Goal: Find specific page/section: Find specific page/section

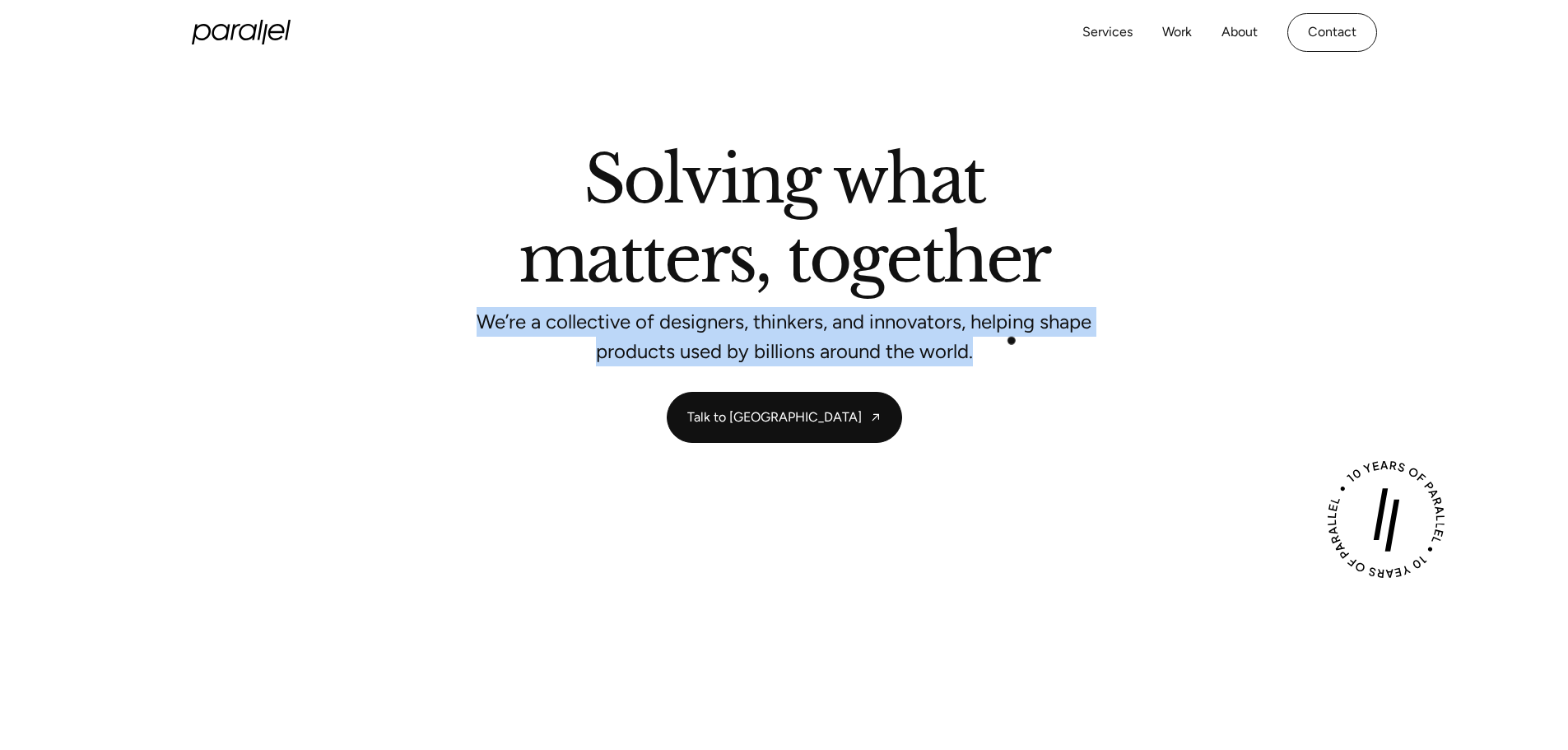
drag, startPoint x: 476, startPoint y: 321, endPoint x: 1028, endPoint y: 342, distance: 552.4
click at [1028, 342] on p "We’re a collective of designers, thinkers, and innovators, helping shape produc…" at bounding box center [784, 337] width 617 height 43
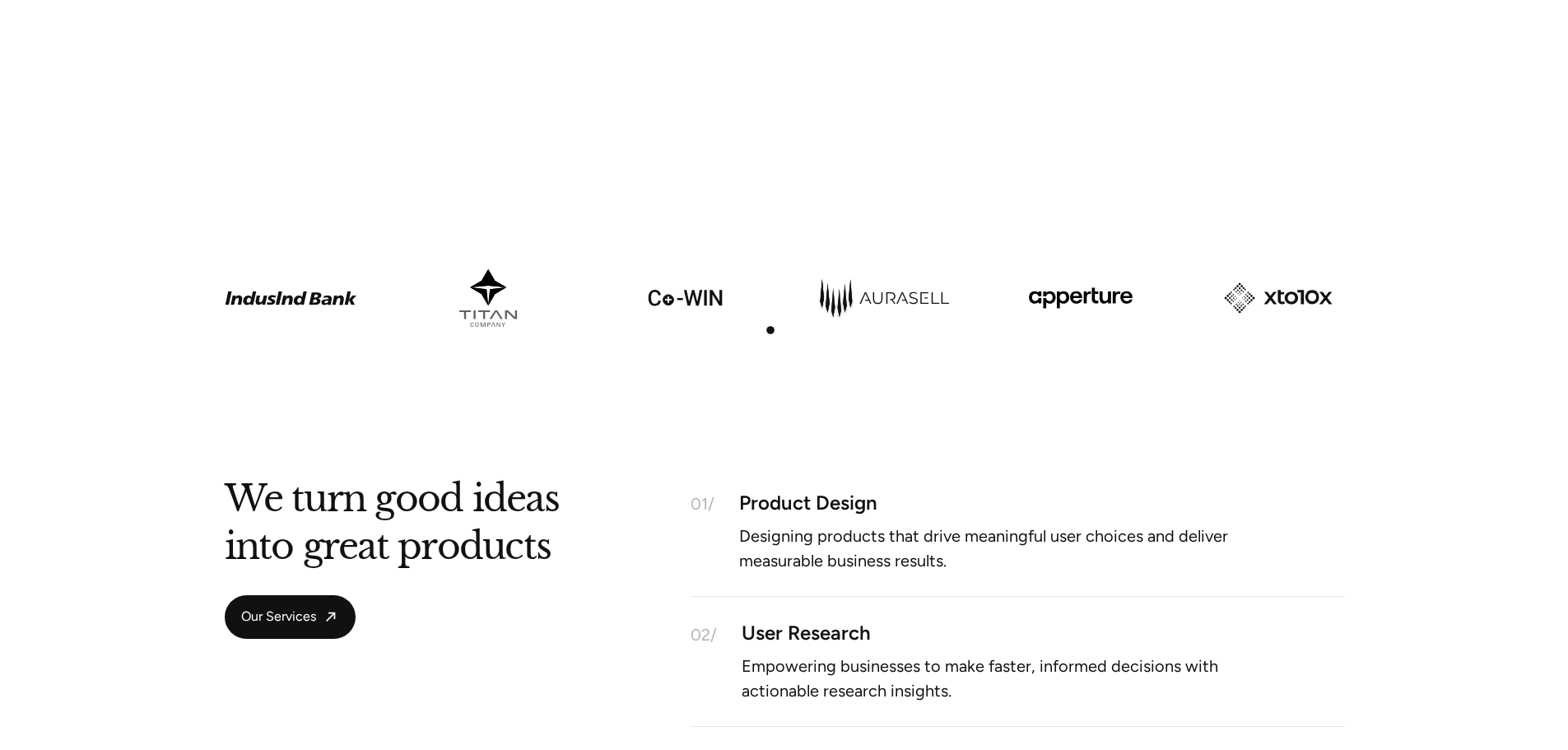
scroll to position [1153, 0]
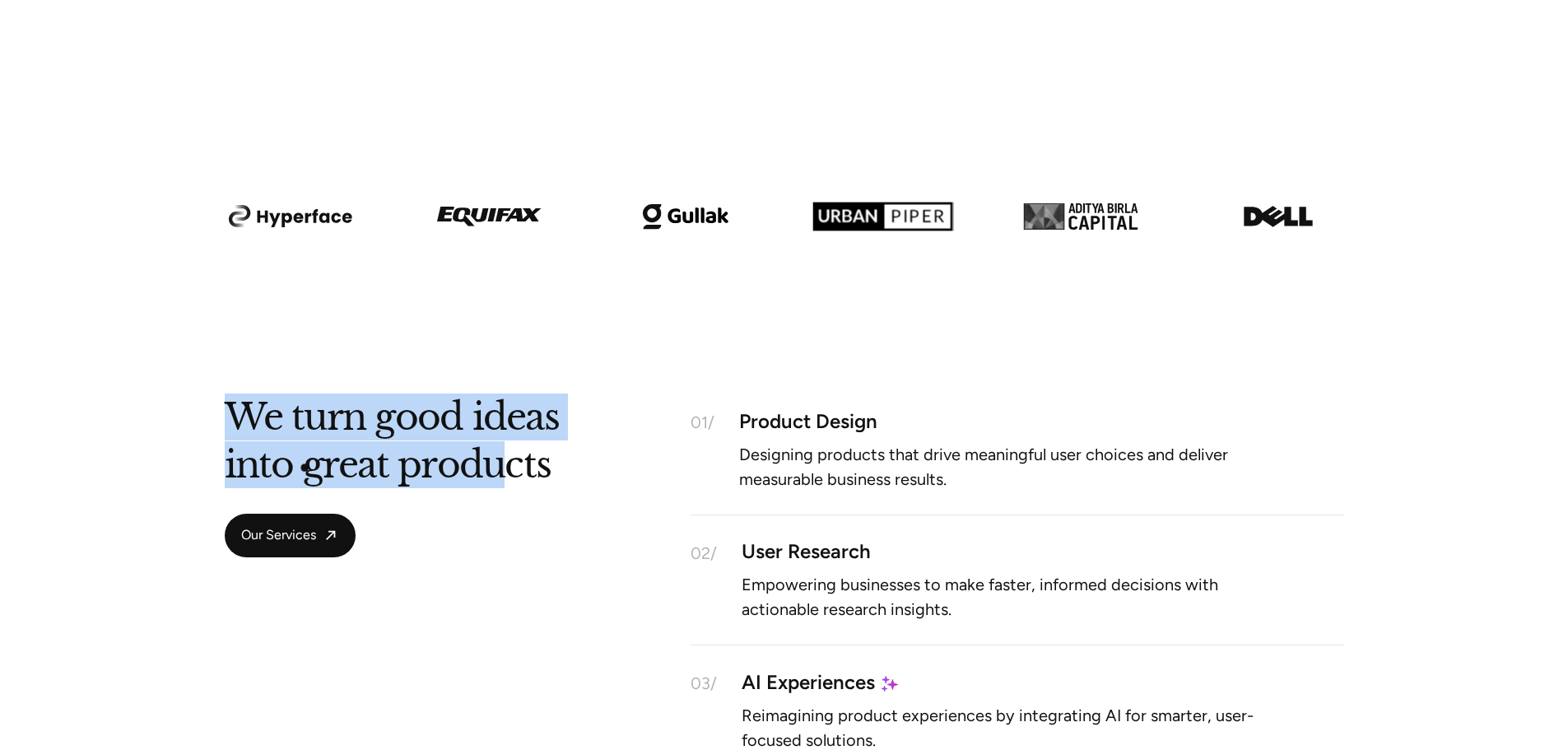
drag, startPoint x: 280, startPoint y: 456, endPoint x: 532, endPoint y: 546, distance: 267.6
click at [513, 546] on div "We turn good ideas into great products Our Services 01/ Product Design Designin…" at bounding box center [784, 655] width 1568 height 503
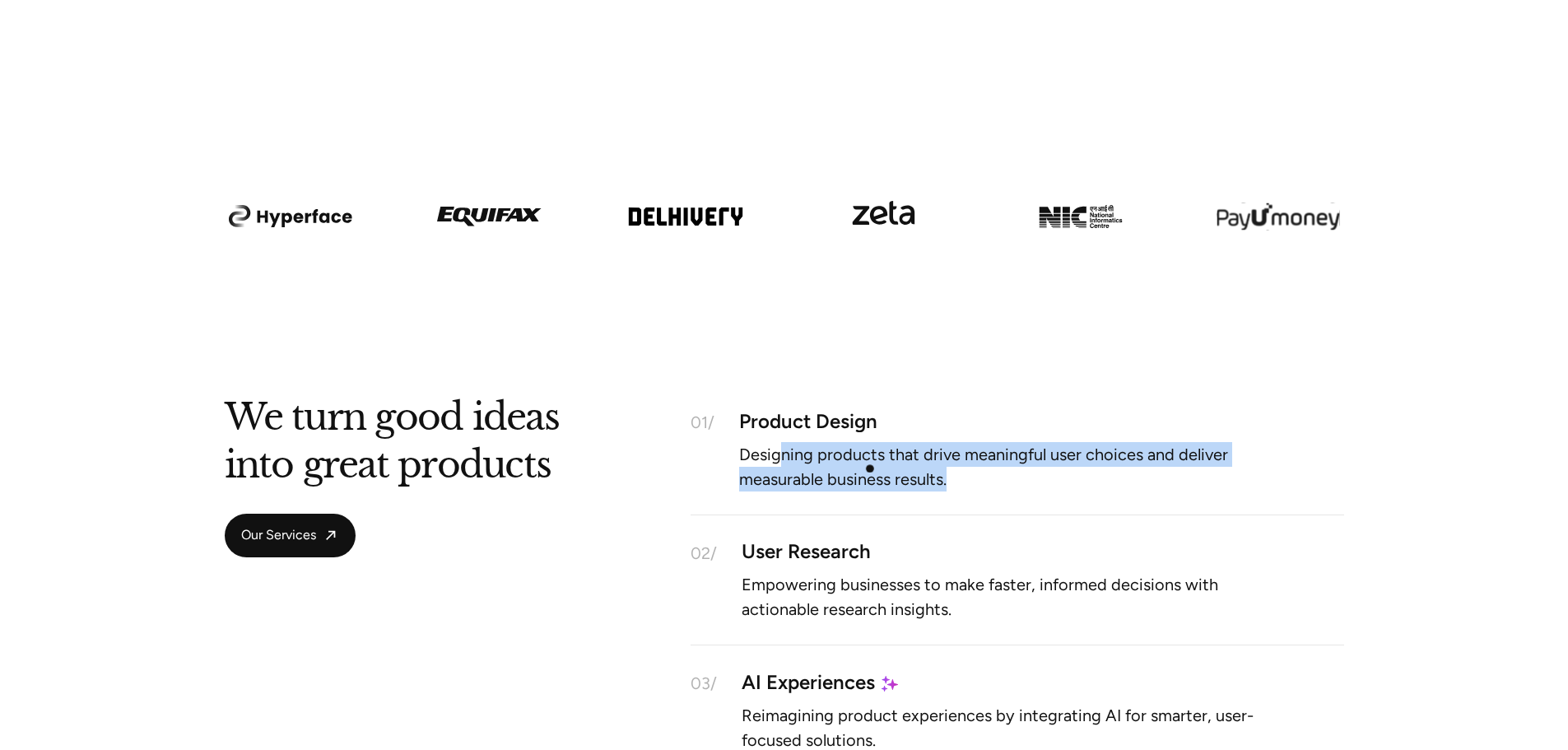
drag, startPoint x: 791, startPoint y: 447, endPoint x: 1018, endPoint y: 503, distance: 233.8
click at [1017, 503] on div "01/ Product Design Designing products that drive meaningful user choices and de…" at bounding box center [1017, 459] width 654 height 111
click at [975, 497] on div "01/ Product Design Designing products that drive meaningful user choices and de…" at bounding box center [1017, 459] width 654 height 111
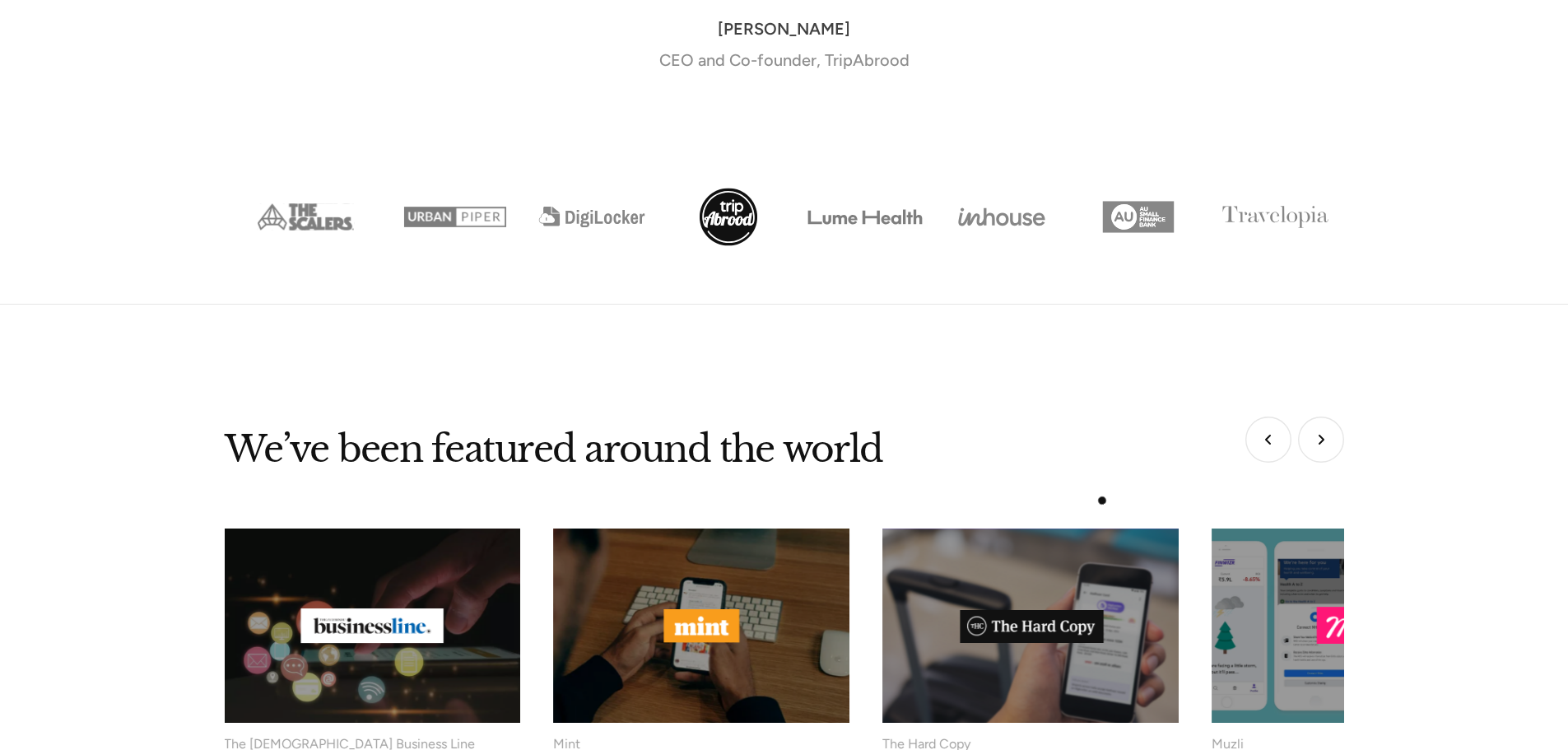
scroll to position [6092, 0]
